Goal: Task Accomplishment & Management: Use online tool/utility

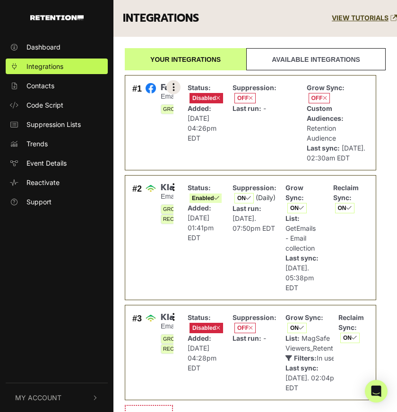
click at [173, 87] on icon at bounding box center [173, 87] width 2 height 9
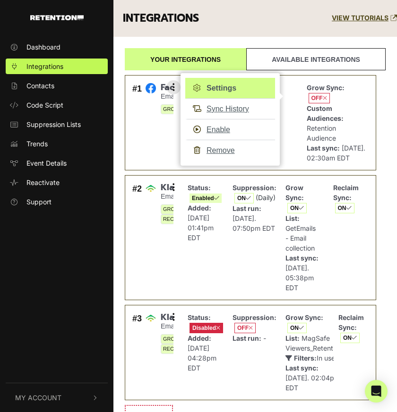
click at [219, 89] on link "Settings" at bounding box center [230, 88] width 90 height 21
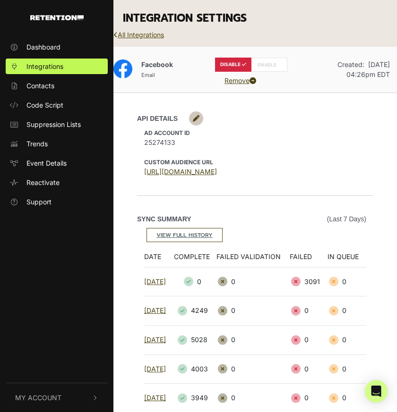
click at [145, 34] on link "All Integrations" at bounding box center [138, 35] width 51 height 8
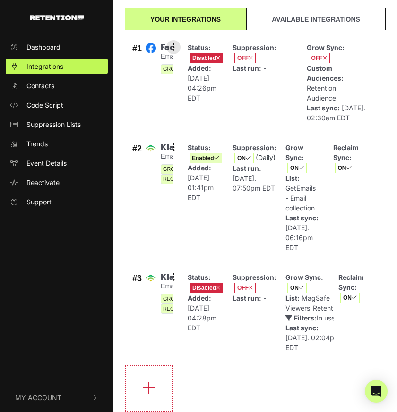
scroll to position [129, 0]
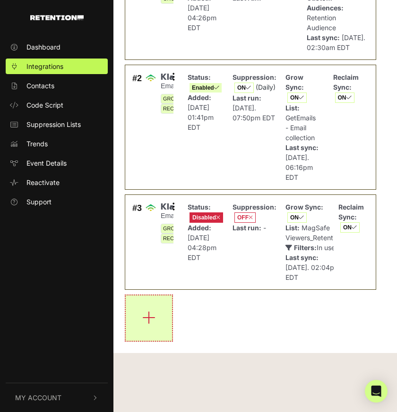
click at [143, 316] on icon "button" at bounding box center [148, 317] width 13 height 15
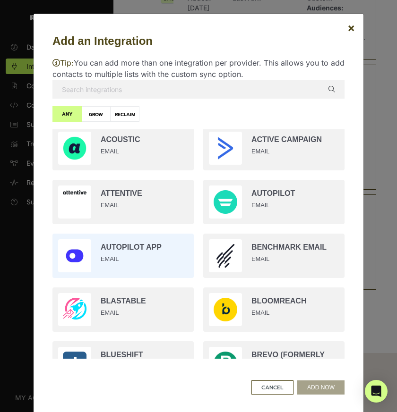
scroll to position [0, 0]
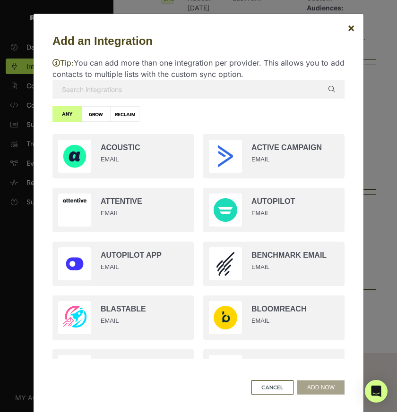
click at [101, 90] on input "text" at bounding box center [198, 89] width 292 height 19
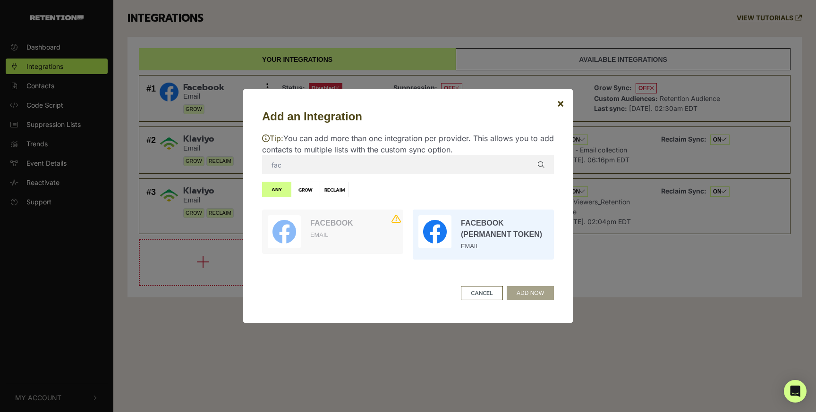
type input "fac"
click at [396, 231] on input "radio" at bounding box center [483, 235] width 151 height 60
radio input "true"
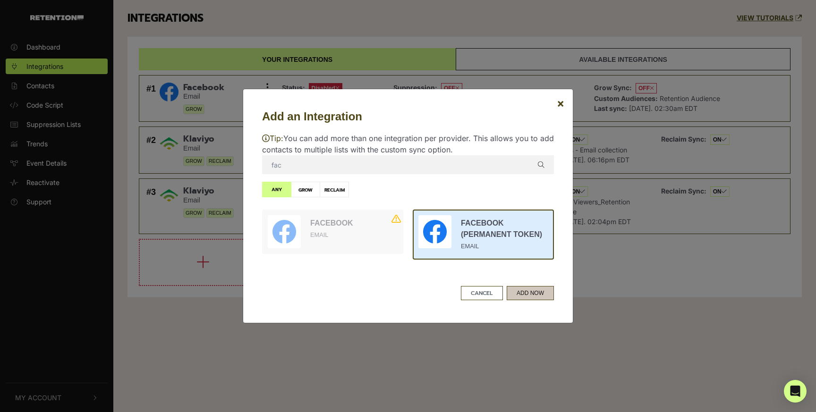
click at [396, 293] on button "ADD NOW" at bounding box center [530, 293] width 47 height 14
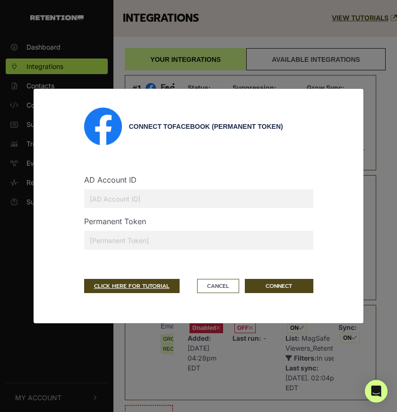
click at [111, 235] on input "text" at bounding box center [198, 240] width 229 height 19
paste input "EAAs64lMNES0BPbE0ZB9b8AK3QR3PkGukoVZCQNhFiPJW8HNMp3zxX7R1SjDZBuDz5IYflM8hwfzlQd…"
type input "EAAs64lMNES0BPbE0ZB9b8AK3QR3PkGukoVZCQNhFiPJW8HNMp3zxX7R1SjDZBuDz5IYflM8hwfzlQd…"
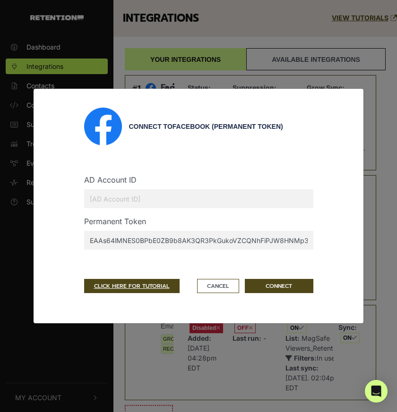
click at [107, 198] on input "text" at bounding box center [198, 198] width 229 height 19
paste input "268122362045914"
type input "268122362045914"
click at [278, 285] on button "CONNECT" at bounding box center [279, 286] width 68 height 14
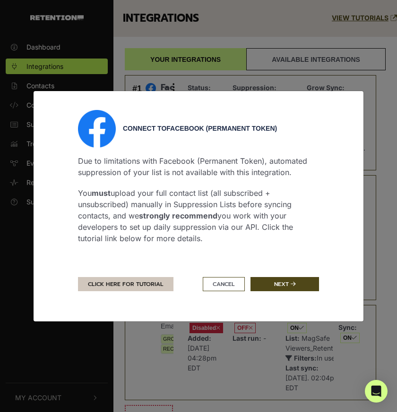
click at [127, 290] on link "CLICK HERE FOR TUTORIAL" at bounding box center [125, 284] width 95 height 14
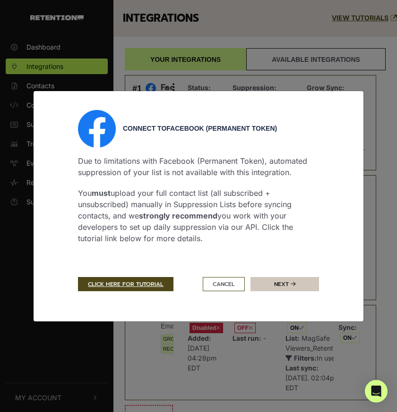
click at [268, 283] on button "Next" at bounding box center [284, 284] width 68 height 14
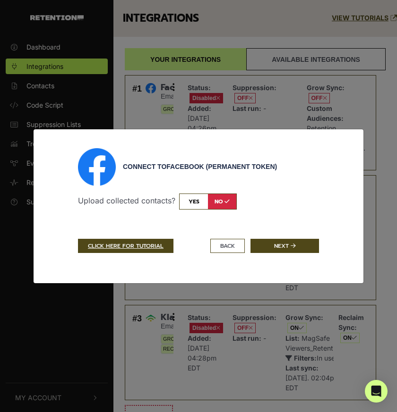
click at [195, 201] on input "checkbox" at bounding box center [208, 202] width 58 height 16
checkbox input "true"
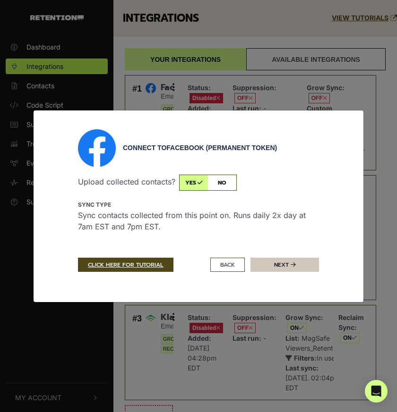
click at [278, 265] on button "Next" at bounding box center [284, 265] width 68 height 14
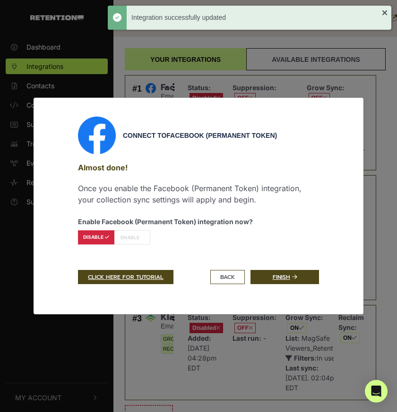
click at [121, 247] on div "Almost done! Once you enable the Facebook (Permanent Token) integration, your c…" at bounding box center [198, 205] width 241 height 102
click at [130, 240] on label "ENABLE" at bounding box center [132, 238] width 36 height 14
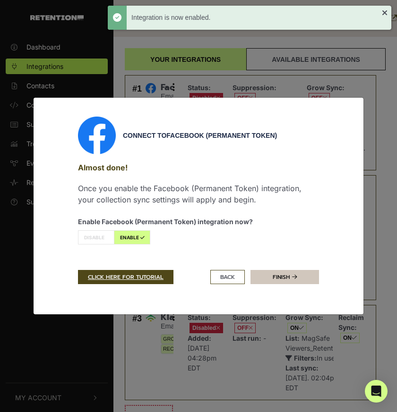
click at [273, 279] on link "Finish" at bounding box center [284, 277] width 68 height 14
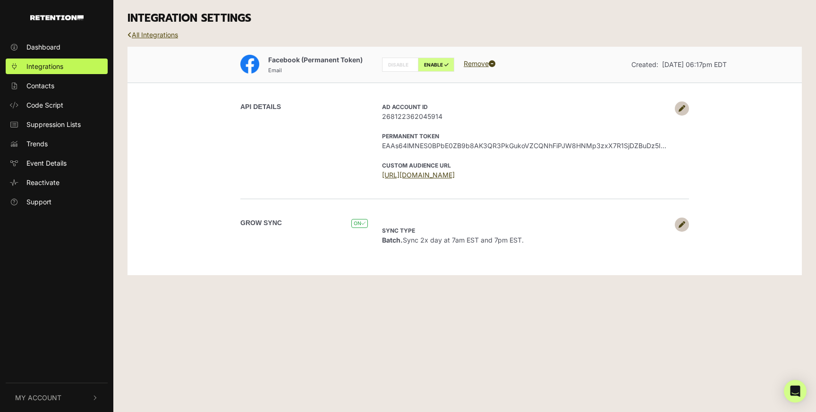
click at [150, 34] on link "All Integrations" at bounding box center [153, 35] width 51 height 8
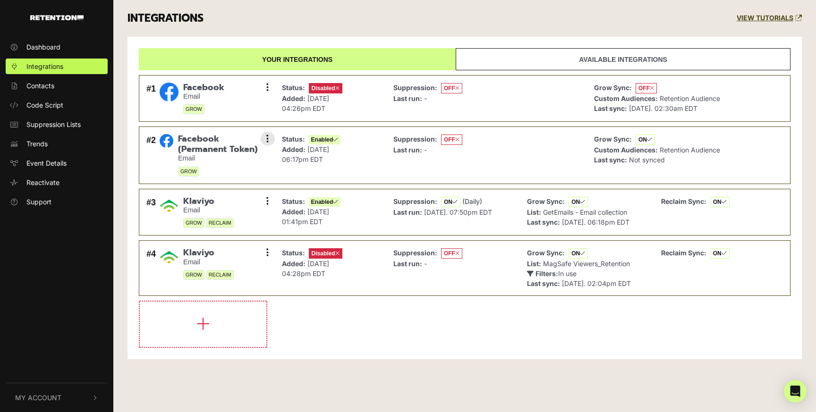
click at [445, 138] on span "OFF" at bounding box center [451, 140] width 21 height 10
click at [265, 86] on button at bounding box center [268, 87] width 14 height 14
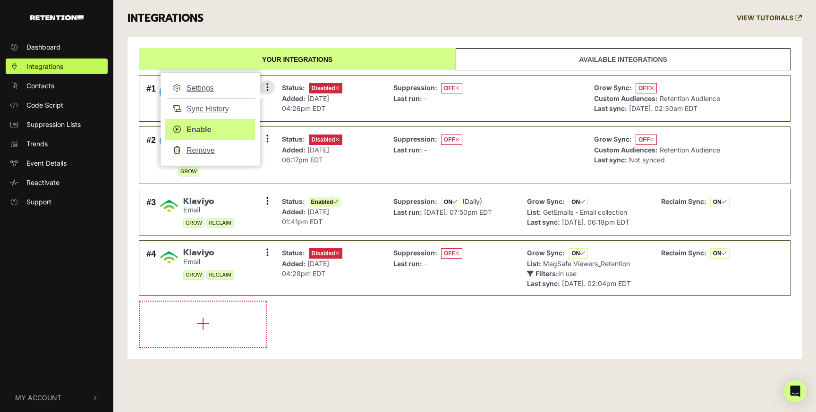
click at [210, 129] on link "Enable" at bounding box center [210, 129] width 90 height 21
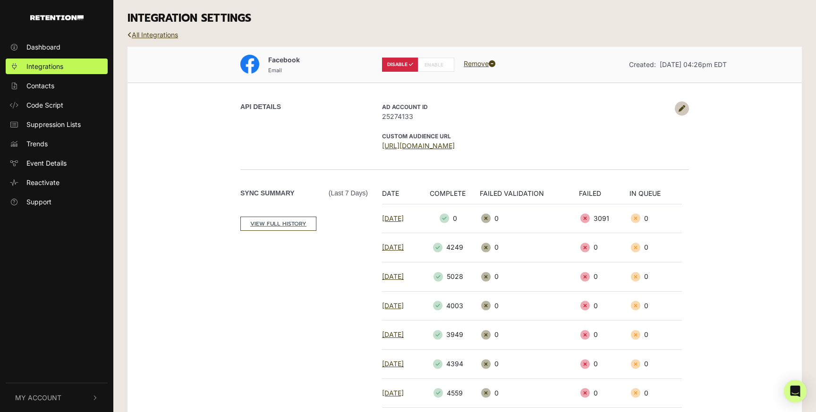
click at [442, 63] on label "ENABLE" at bounding box center [436, 65] width 36 height 14
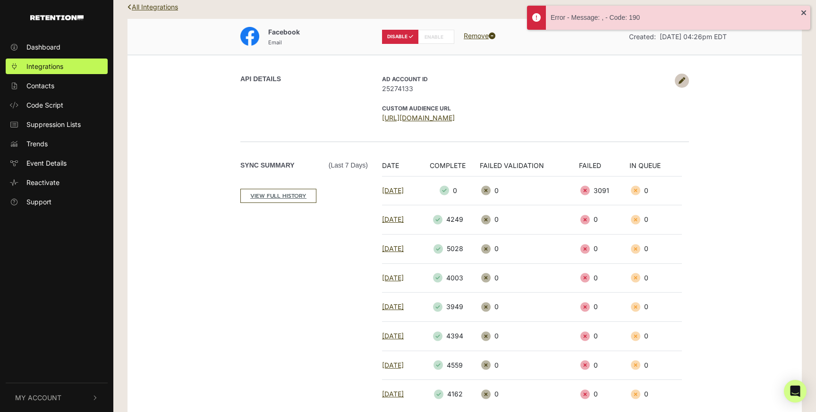
scroll to position [121, 0]
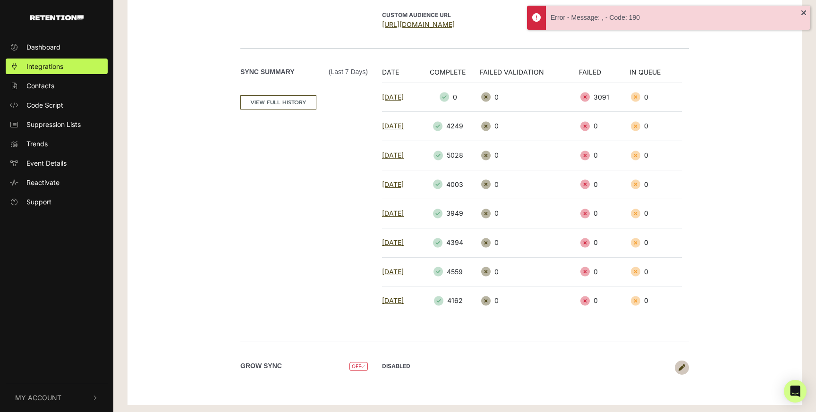
click at [681, 368] on icon at bounding box center [682, 368] width 7 height 7
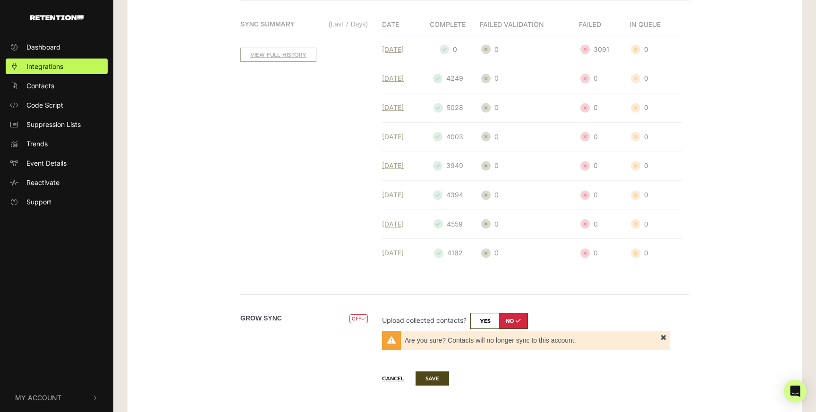
scroll to position [184, 0]
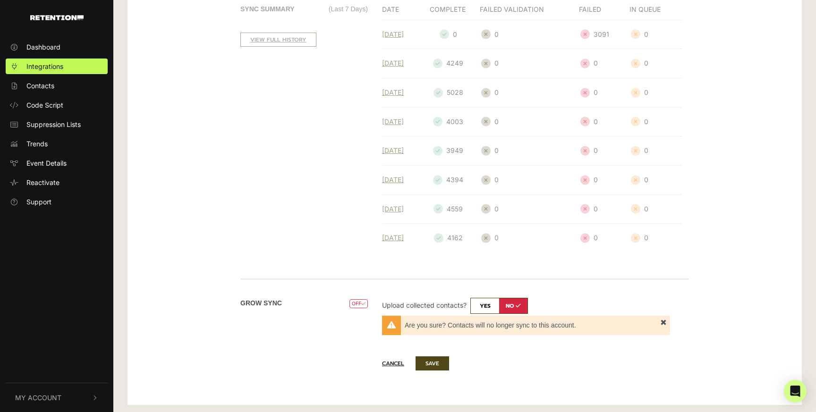
click at [487, 304] on input "checkbox" at bounding box center [500, 306] width 58 height 16
checkbox input "true"
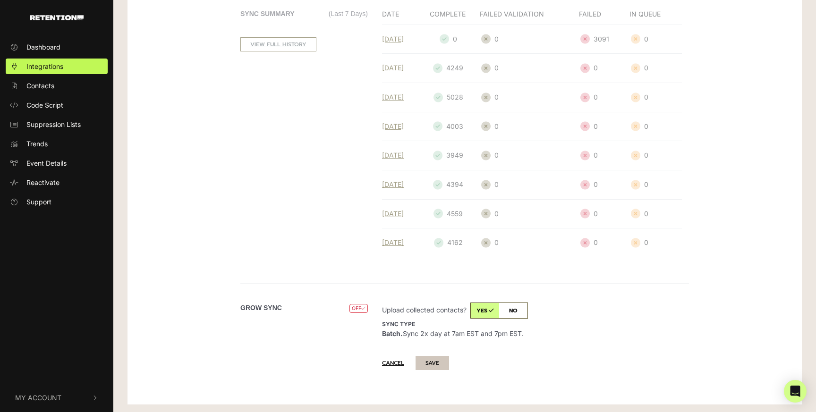
click at [438, 356] on button "SAVE" at bounding box center [433, 363] width 34 height 14
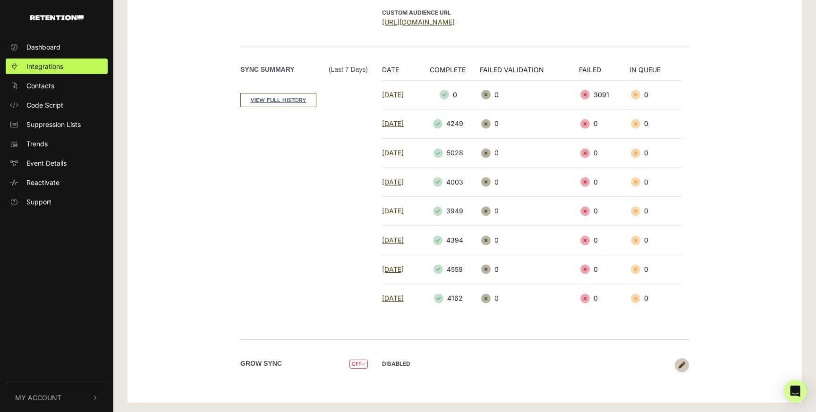
scroll to position [121, 0]
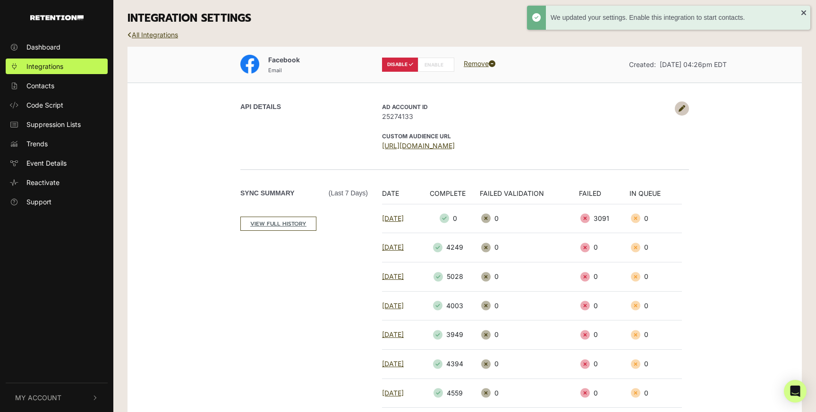
click at [428, 66] on label "ENABLE" at bounding box center [436, 65] width 36 height 14
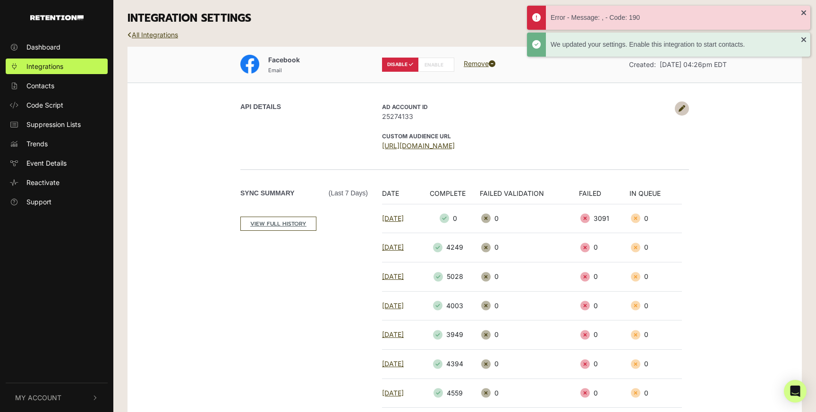
click at [468, 109] on p "AD Account ID 25274133" at bounding box center [526, 112] width 288 height 20
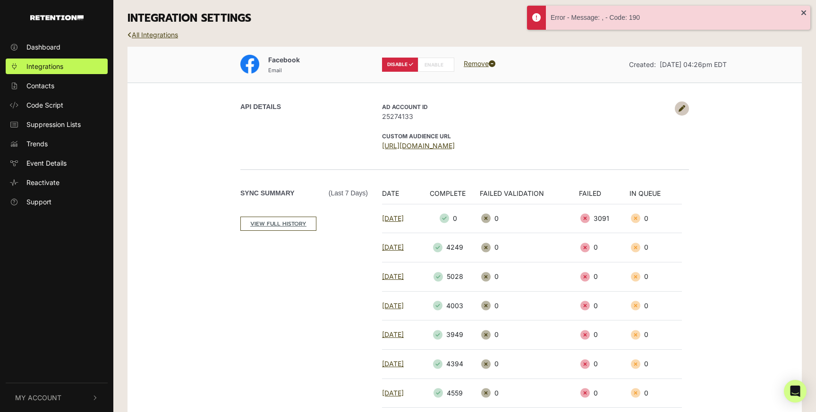
click at [437, 67] on label "ENABLE" at bounding box center [436, 65] width 36 height 14
click at [428, 65] on label "ENABLE" at bounding box center [436, 65] width 36 height 14
